Goal: Book appointment/travel/reservation

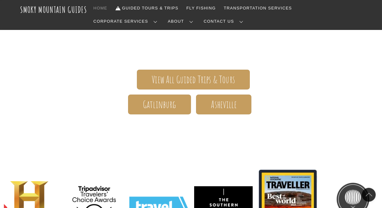
scroll to position [126, 0]
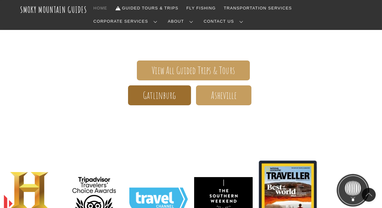
click at [160, 98] on span "Gatlinburg" at bounding box center [159, 95] width 33 height 7
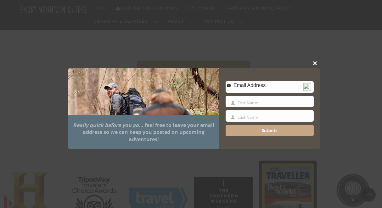
click at [314, 63] on span at bounding box center [315, 63] width 9 height 4
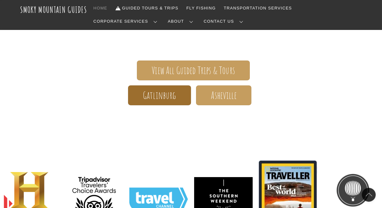
click at [168, 98] on span "Gatlinburg" at bounding box center [159, 95] width 33 height 7
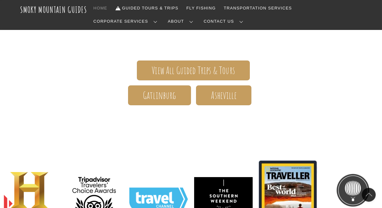
click at [0, 0] on link "Frequently Asked Questions" at bounding box center [0, 0] width 0 height 0
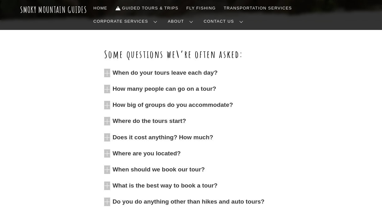
scroll to position [176, 0]
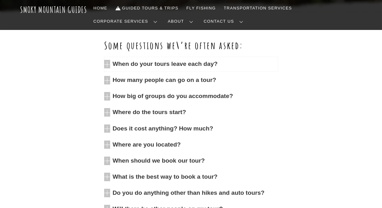
click at [227, 68] on span "When do your tours leave each day?" at bounding box center [195, 64] width 165 height 8
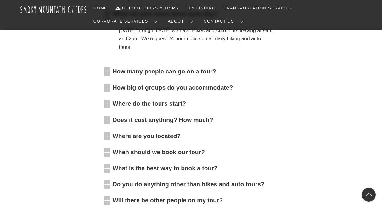
scroll to position [227, 0]
click at [195, 76] on span "How many people can go on a tour?" at bounding box center [195, 71] width 165 height 8
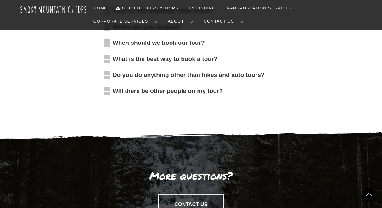
scroll to position [378, 0]
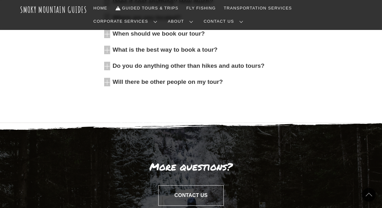
click at [212, 6] on span "Does it cost anything? How much?" at bounding box center [195, 1] width 165 height 8
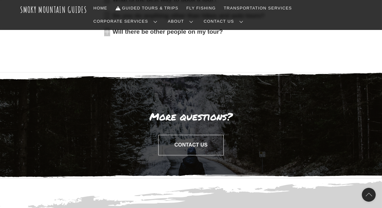
scroll to position [503, 0]
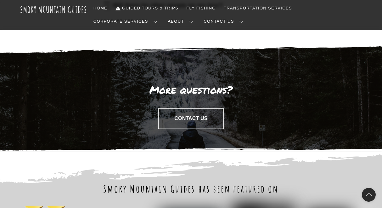
scroll to position [604, 0]
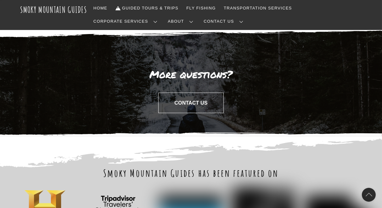
scroll to position [654, 0]
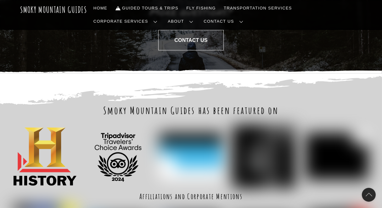
scroll to position [780, 0]
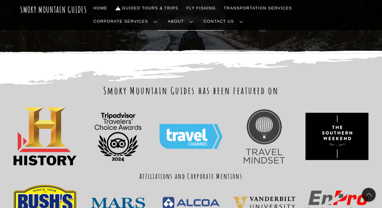
scroll to position [831, 0]
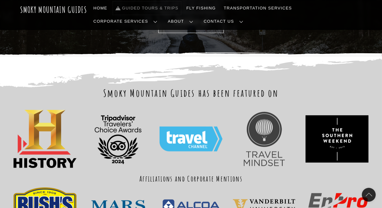
click at [166, 8] on link "Guided Tours & Trips" at bounding box center [147, 8] width 68 height 13
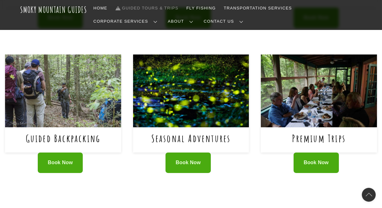
scroll to position [403, 0]
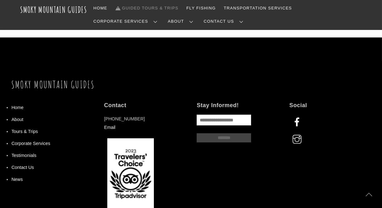
scroll to position [428, 0]
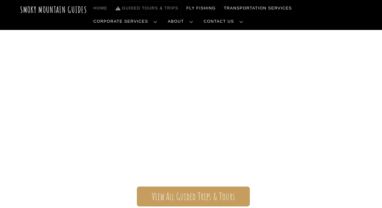
click at [169, 10] on link "Guided Tours & Trips" at bounding box center [147, 8] width 68 height 13
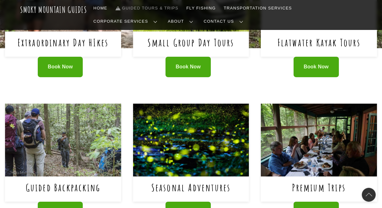
scroll to position [378, 0]
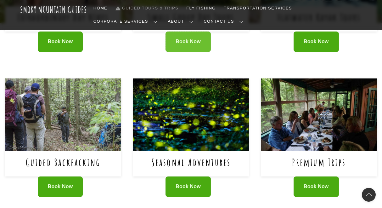
click at [191, 45] on span "Book Now" at bounding box center [188, 41] width 25 height 7
